Goal: Task Accomplishment & Management: Manage account settings

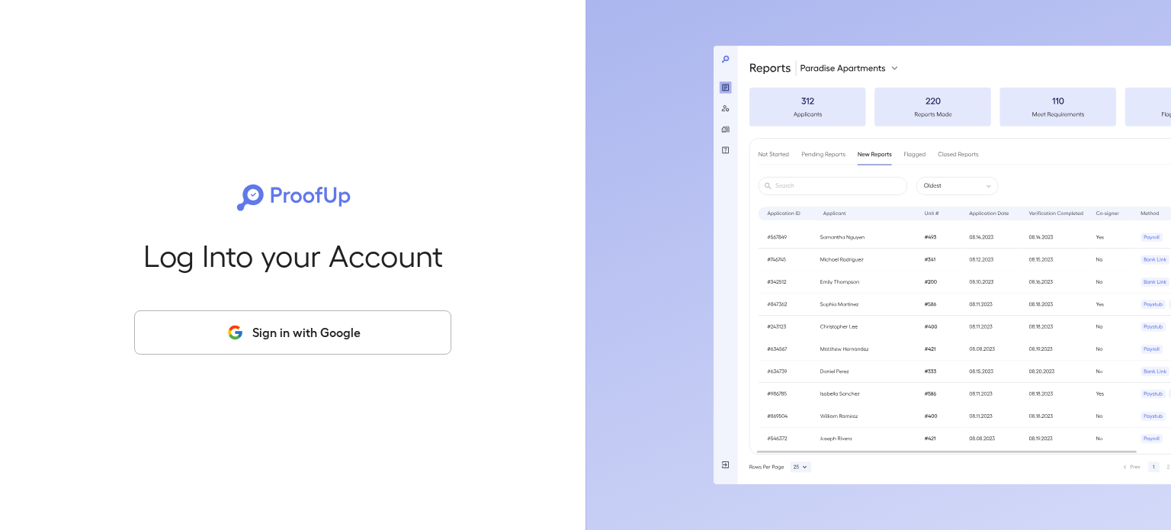
click at [342, 292] on div "Log Into your Account Sign in with Google" at bounding box center [292, 265] width 537 height 530
click at [332, 344] on button "Sign in with Google" at bounding box center [292, 332] width 317 height 44
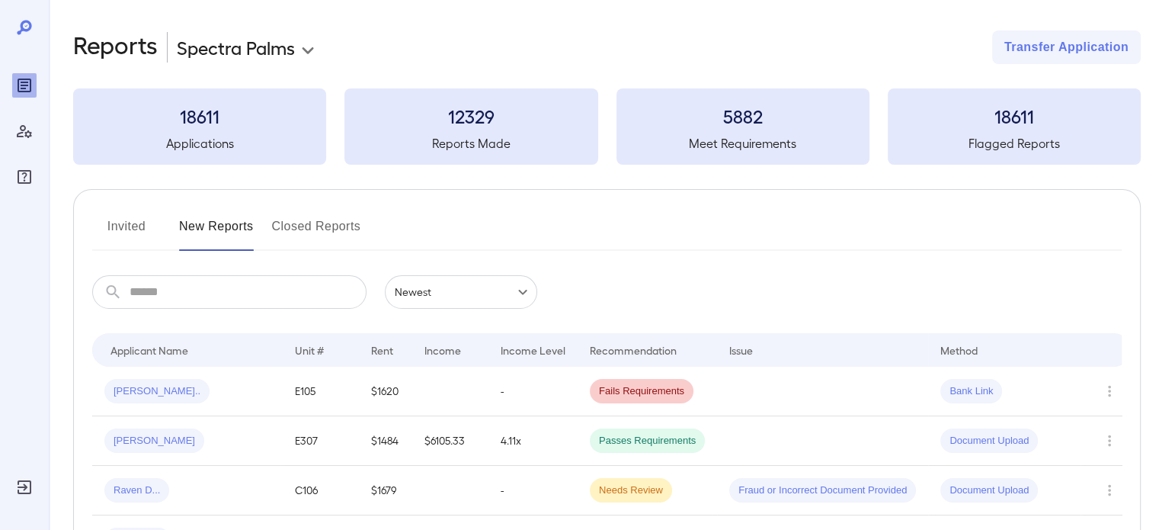
click at [254, 48] on body "**********" at bounding box center [579, 265] width 1159 height 530
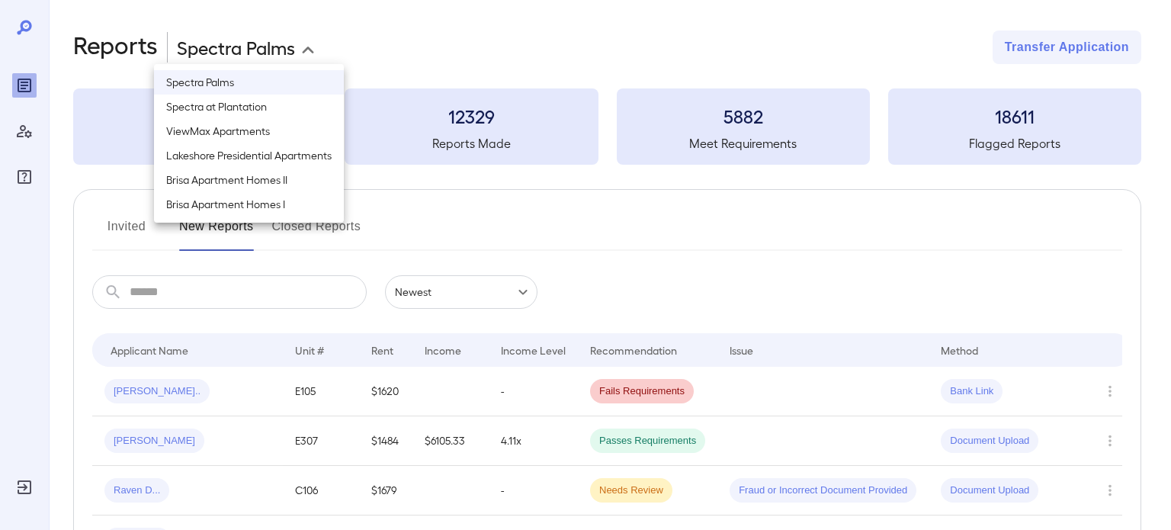
click at [287, 112] on li "Spectra at Plantation" at bounding box center [249, 107] width 190 height 24
type input "**********"
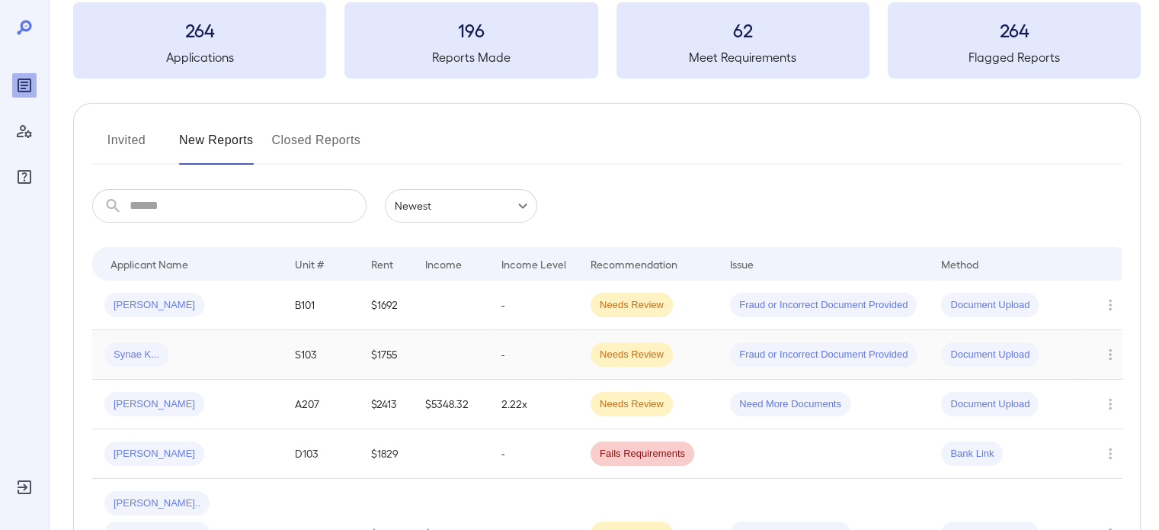
scroll to position [152, 0]
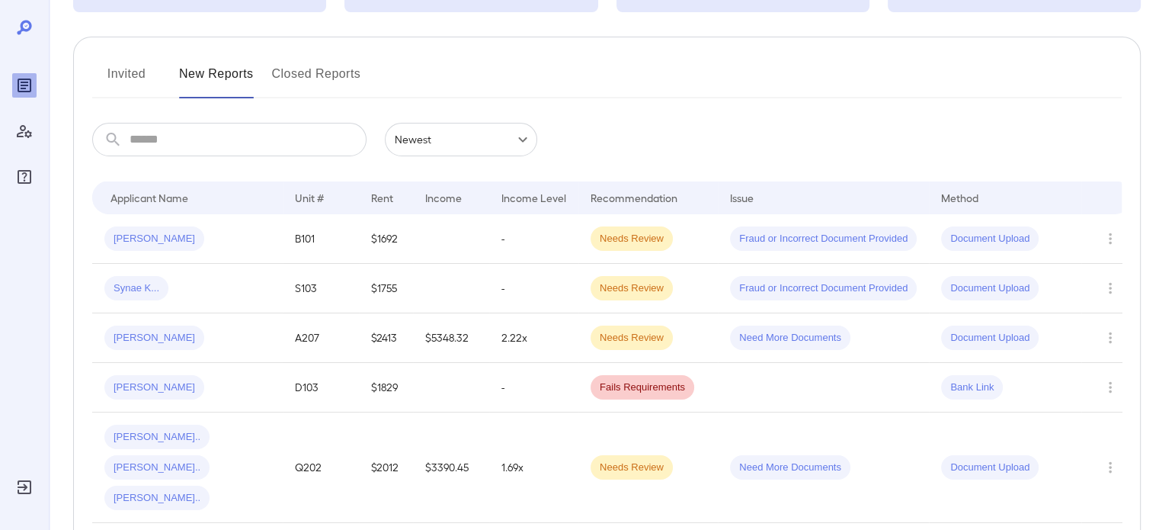
click at [144, 83] on button "Invited" at bounding box center [126, 80] width 69 height 37
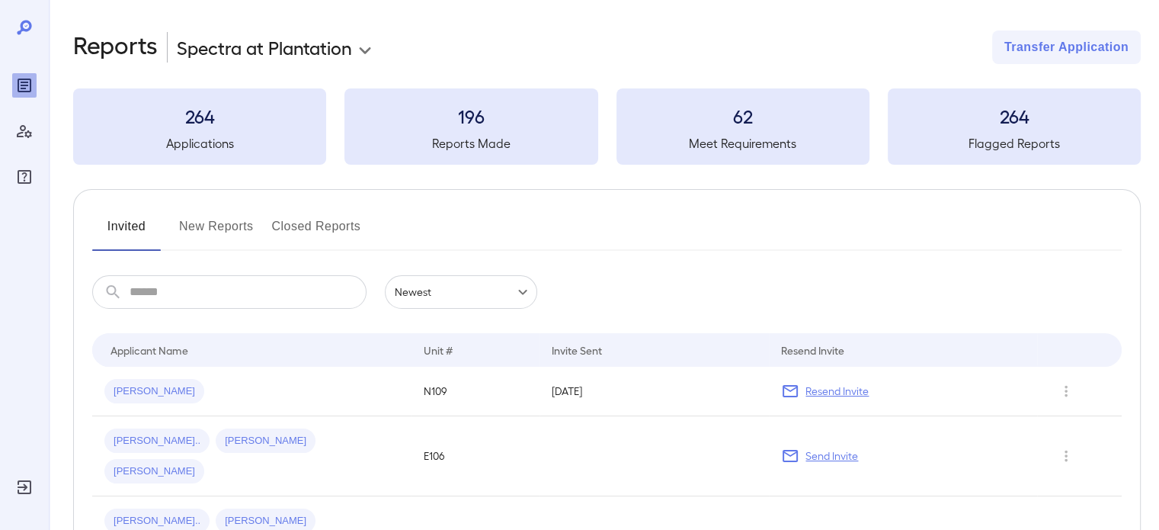
click at [209, 228] on button "New Reports" at bounding box center [216, 232] width 75 height 37
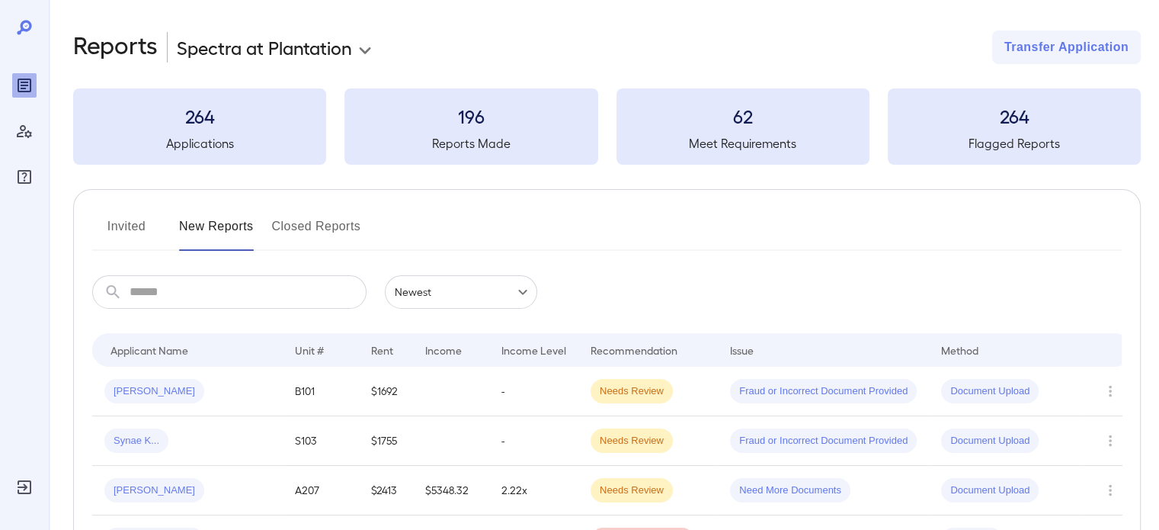
click at [136, 233] on button "Invited" at bounding box center [126, 232] width 69 height 37
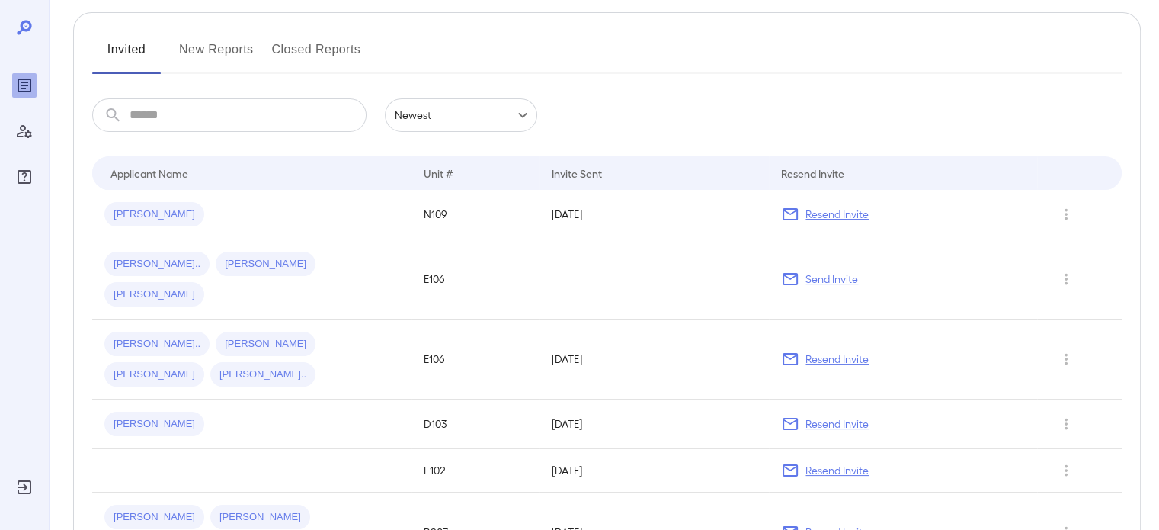
scroll to position [207, 0]
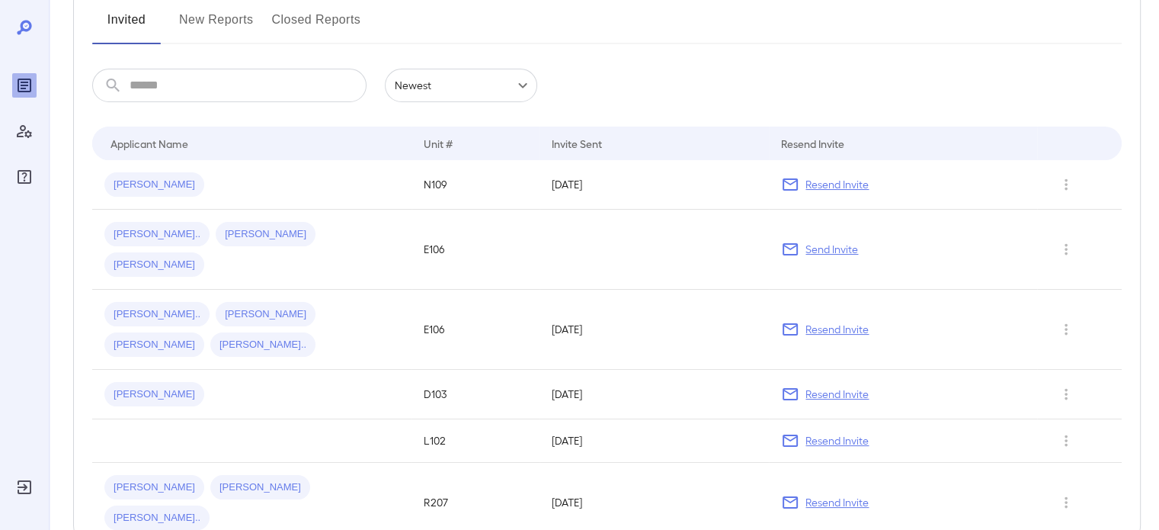
click at [202, 35] on button "New Reports" at bounding box center [216, 26] width 75 height 37
